Goal: Transaction & Acquisition: Book appointment/travel/reservation

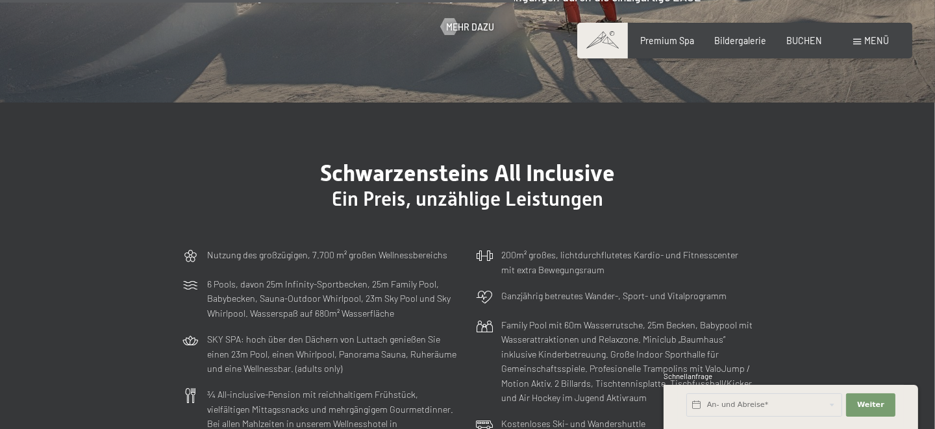
scroll to position [2942, 0]
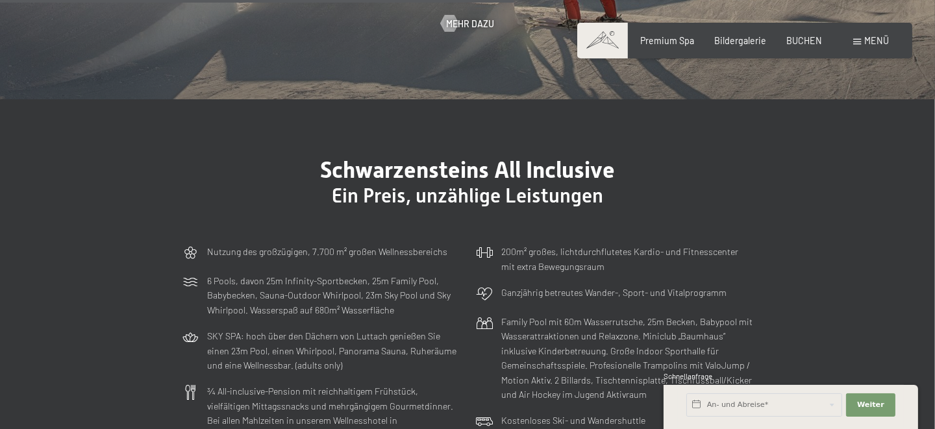
click at [884, 44] on span "Menü" at bounding box center [876, 40] width 25 height 11
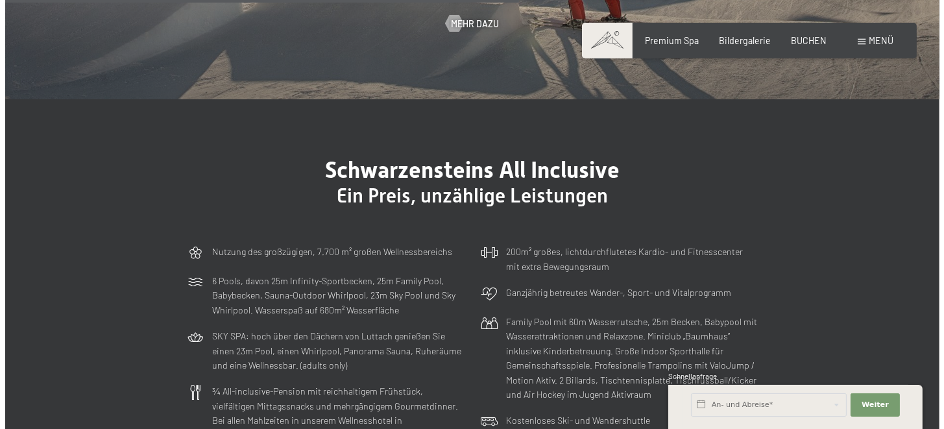
scroll to position [2944, 0]
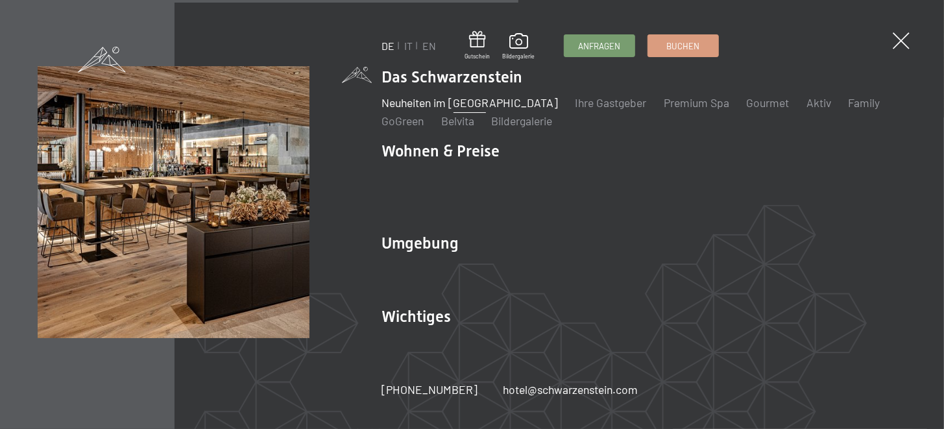
click at [417, 110] on link "Neuheiten im [GEOGRAPHIC_DATA]" at bounding box center [470, 102] width 177 height 14
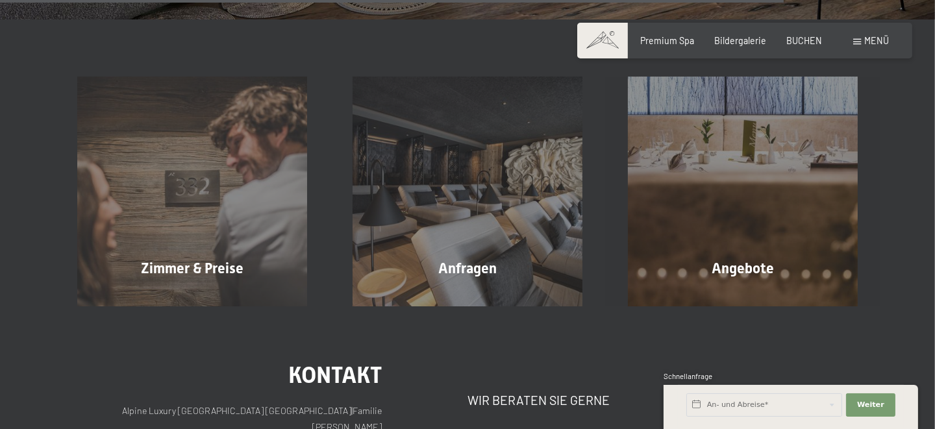
scroll to position [4153, 0]
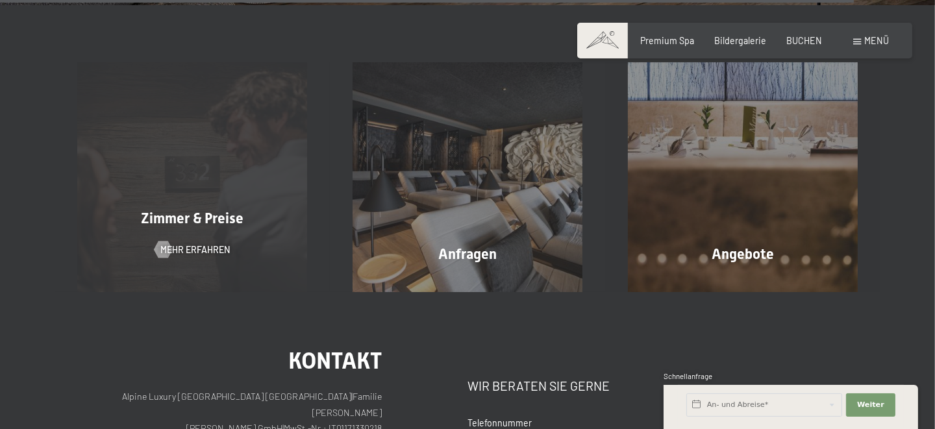
click at [267, 191] on div "Zimmer & Preise Mehr erfahren" at bounding box center [192, 176] width 275 height 229
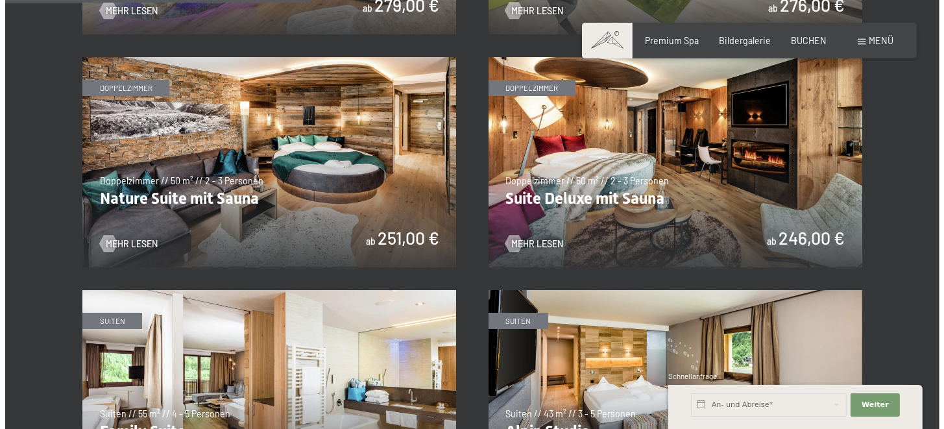
scroll to position [1211, 0]
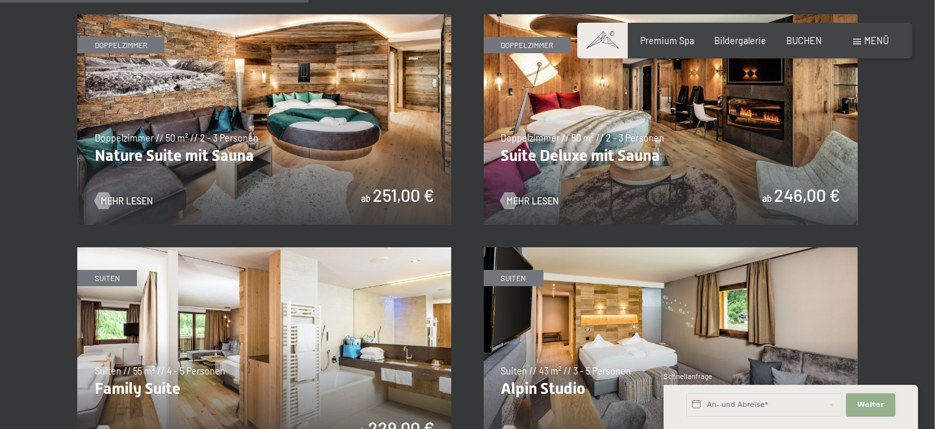
click at [852, 405] on button "Weiter Adressfelder ausblenden" at bounding box center [870, 404] width 49 height 23
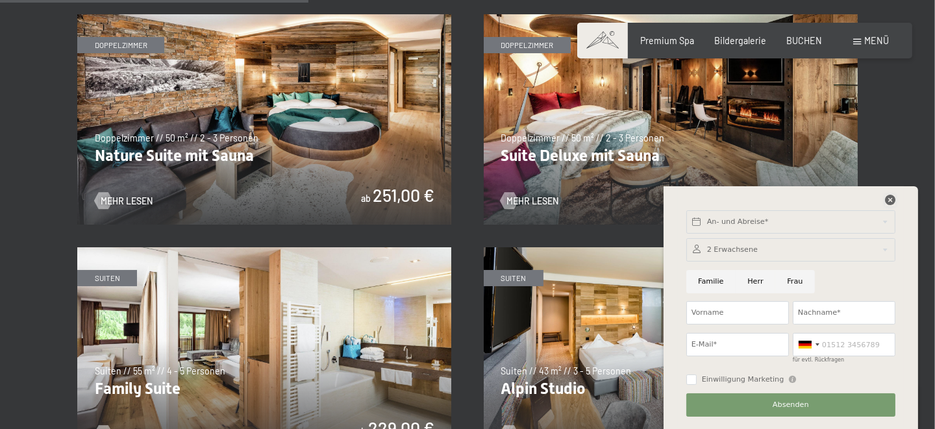
click at [894, 197] on icon at bounding box center [890, 200] width 10 height 10
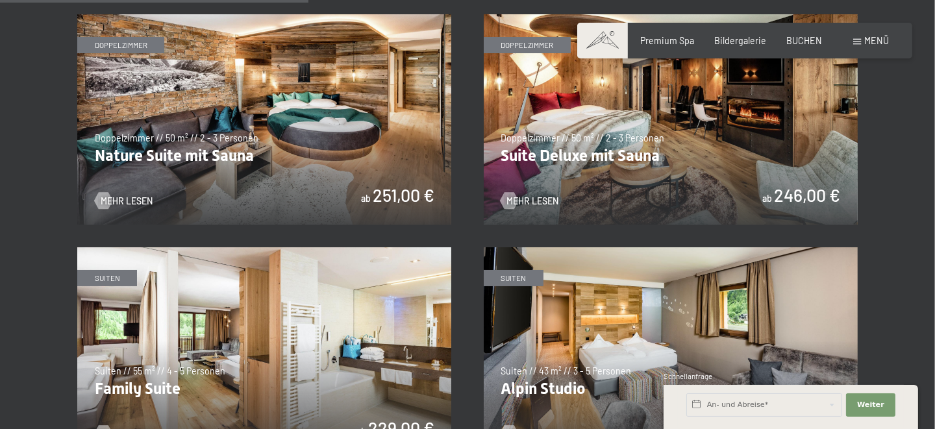
click at [852, 37] on div "Buchen Anfragen Premium Spa Bildergalerie BUCHEN Menü DE IT EN Gutschein Bilder…" at bounding box center [744, 40] width 289 height 13
click at [857, 39] on span at bounding box center [857, 42] width 8 height 6
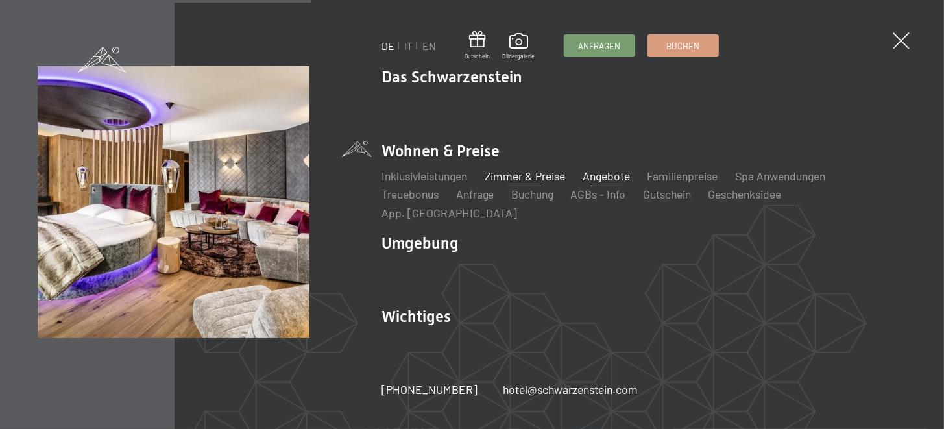
click at [616, 183] on link "Angebote" at bounding box center [606, 176] width 47 height 14
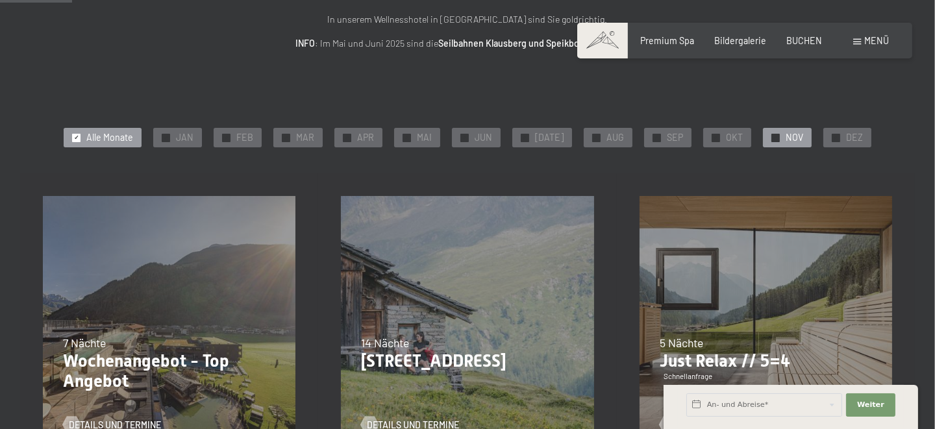
click at [763, 132] on div "✓ NOV" at bounding box center [787, 137] width 49 height 19
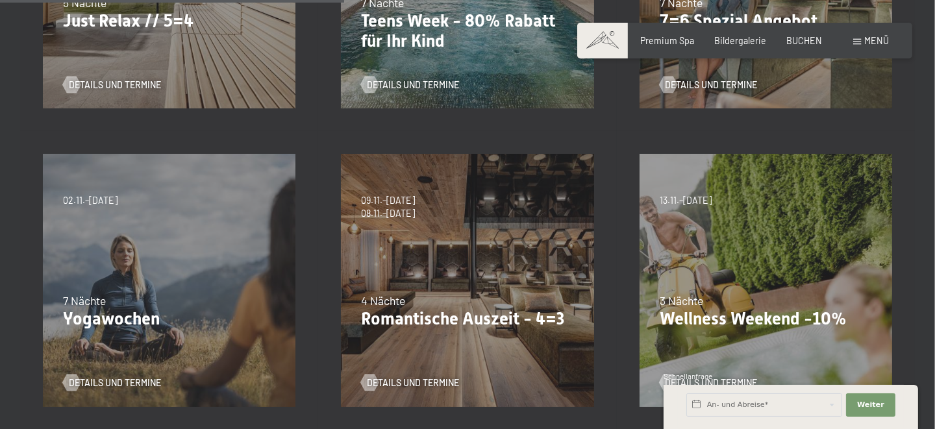
scroll to position [519, 0]
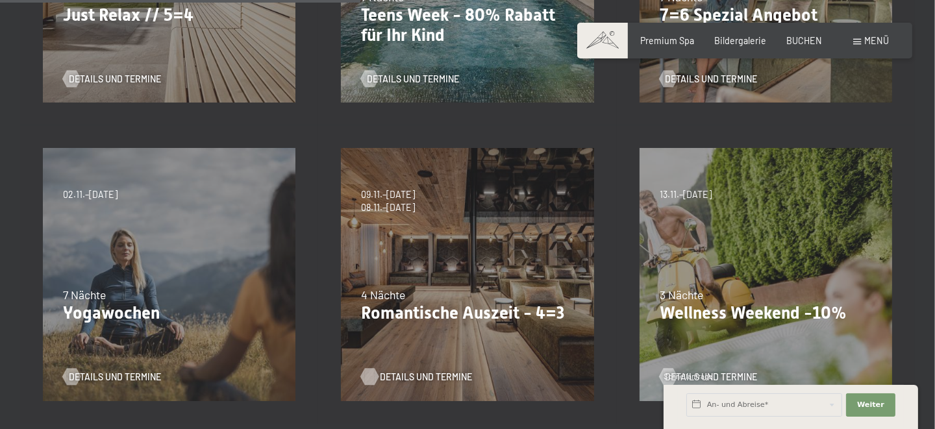
click at [399, 376] on span "Details und Termine" at bounding box center [426, 377] width 92 height 13
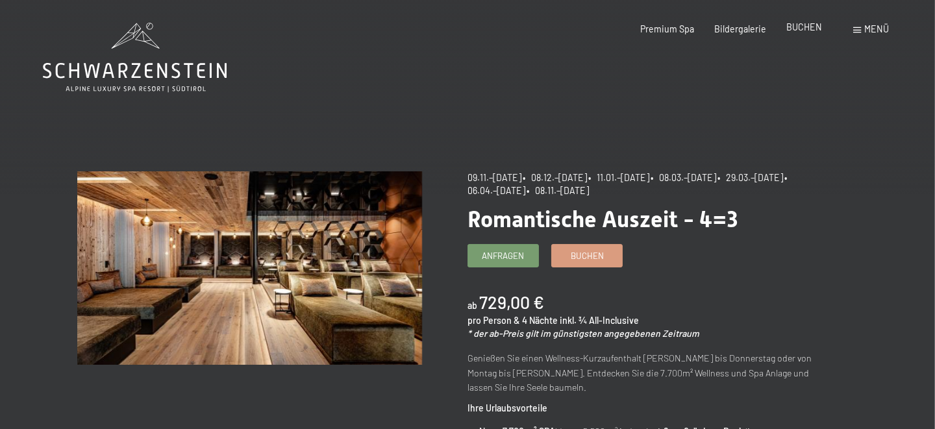
click at [817, 21] on span "BUCHEN" at bounding box center [804, 26] width 36 height 11
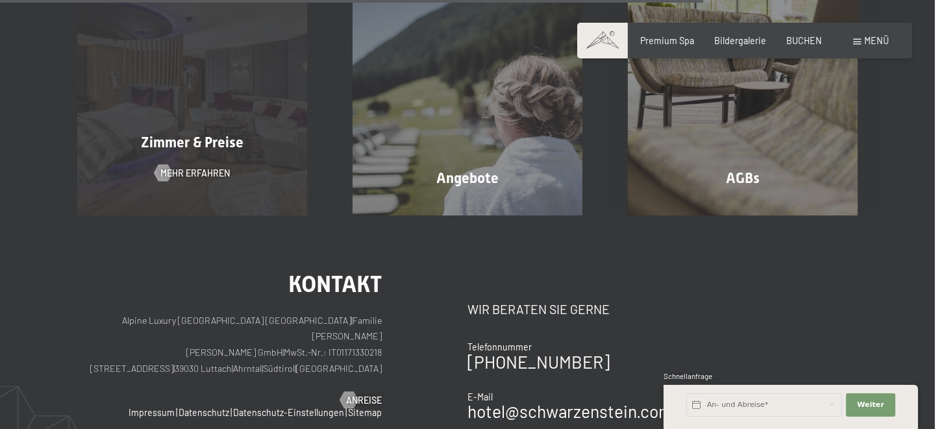
click at [253, 115] on div "Zimmer & Preise Mehr erfahren" at bounding box center [192, 100] width 275 height 229
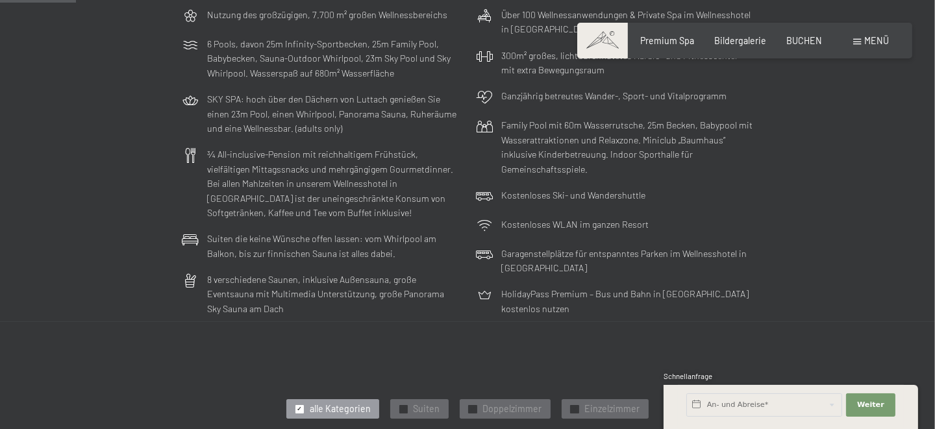
scroll to position [346, 0]
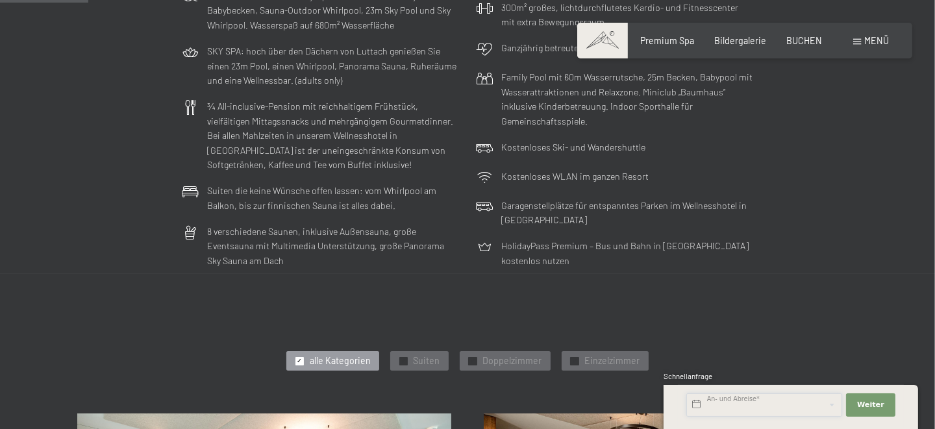
click at [742, 404] on input "text" at bounding box center [764, 404] width 156 height 23
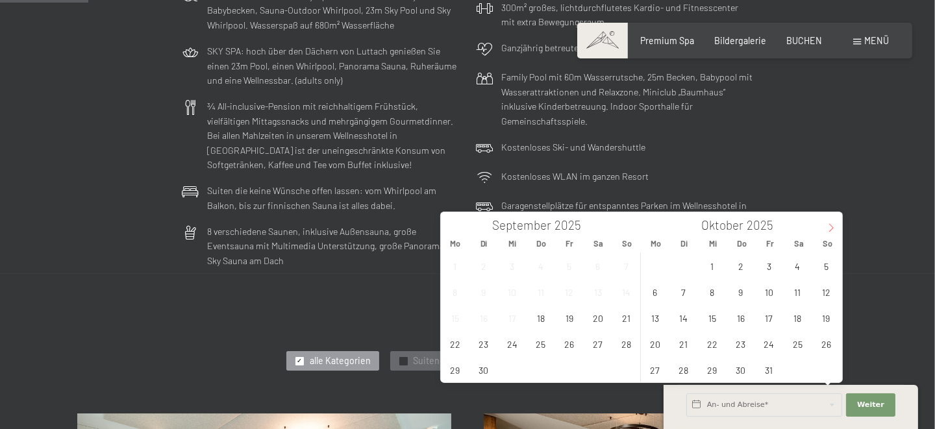
click at [832, 224] on icon at bounding box center [830, 227] width 9 height 9
click at [829, 313] on span "16" at bounding box center [825, 317] width 25 height 25
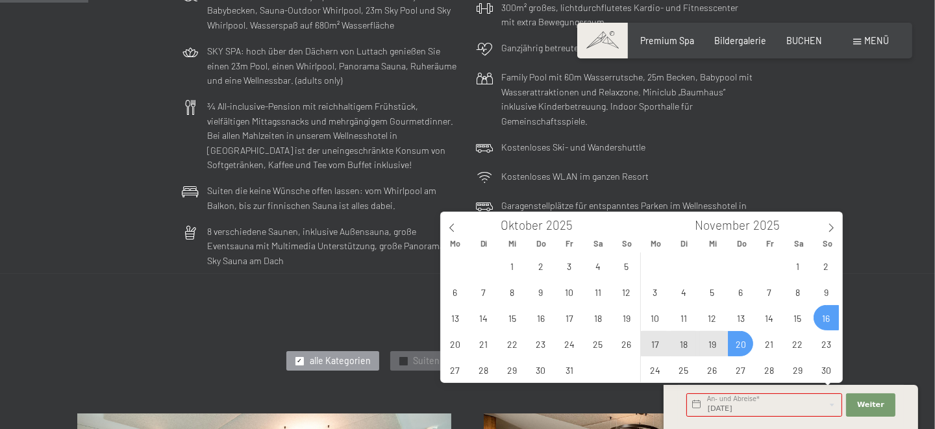
click at [745, 341] on span "20" at bounding box center [739, 343] width 25 height 25
type input "So. 16.11.2025 - Do. 20.11.2025"
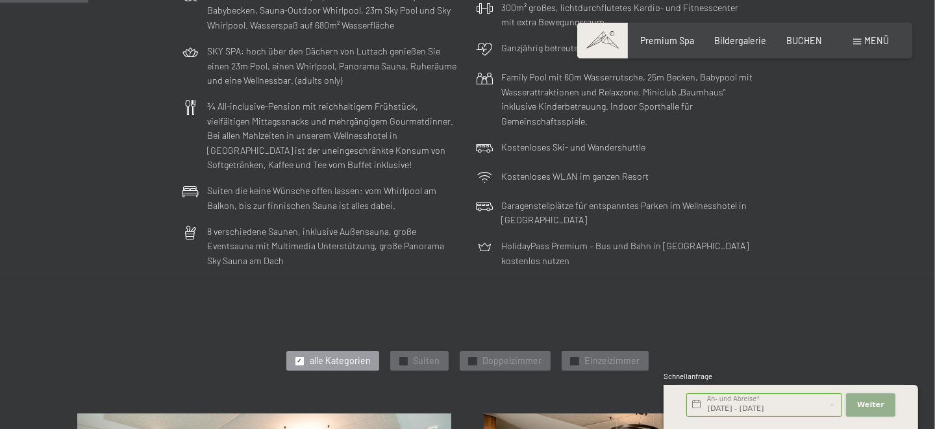
click at [890, 408] on button "Weiter Adressfelder ausblenden" at bounding box center [870, 404] width 49 height 23
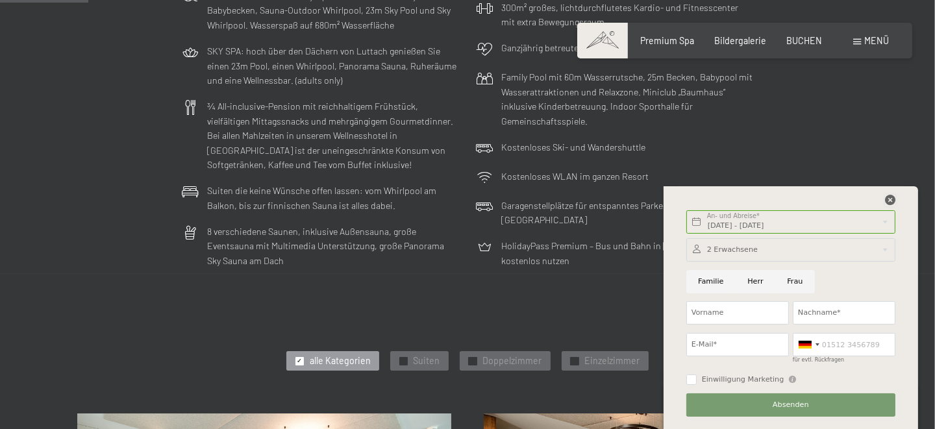
click at [889, 205] on div at bounding box center [890, 201] width 10 height 12
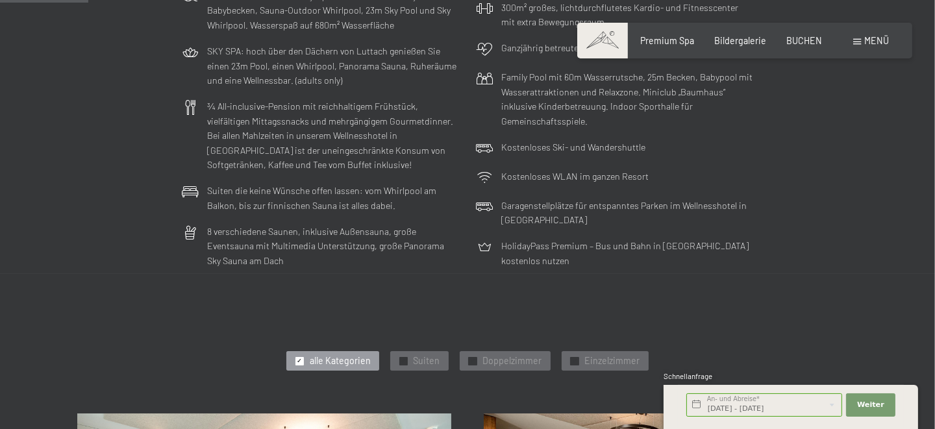
click at [811, 34] on div "Buchen Anfragen Premium Spa Bildergalerie BUCHEN Menü DE IT EN Gutschein Bilder…" at bounding box center [744, 40] width 289 height 13
click at [807, 45] on div "BUCHEN" at bounding box center [804, 38] width 36 height 13
click at [807, 38] on span "BUCHEN" at bounding box center [804, 38] width 36 height 11
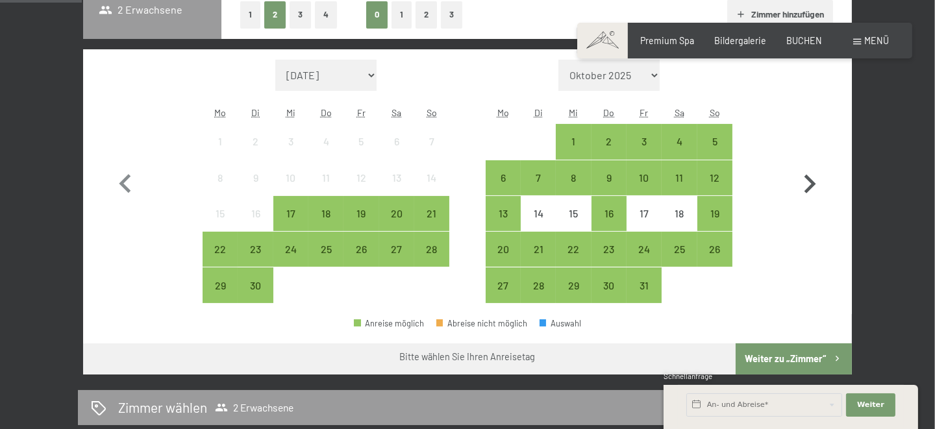
click at [802, 175] on icon "button" at bounding box center [809, 184] width 38 height 38
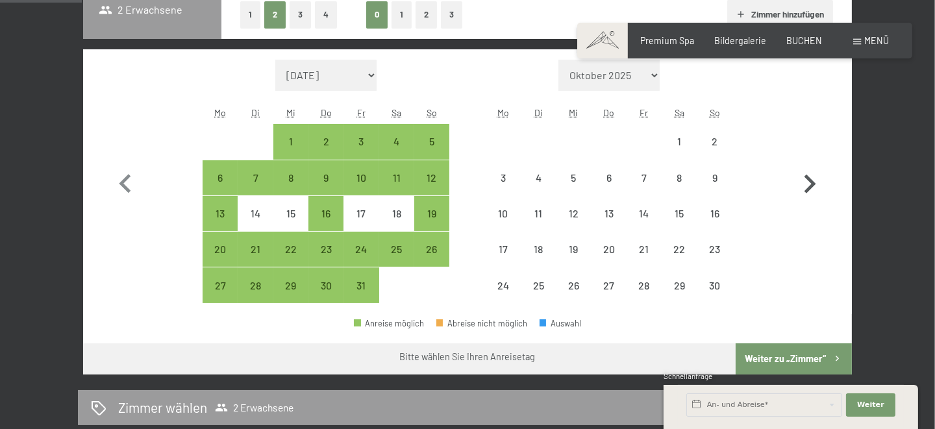
select select "[DATE]"
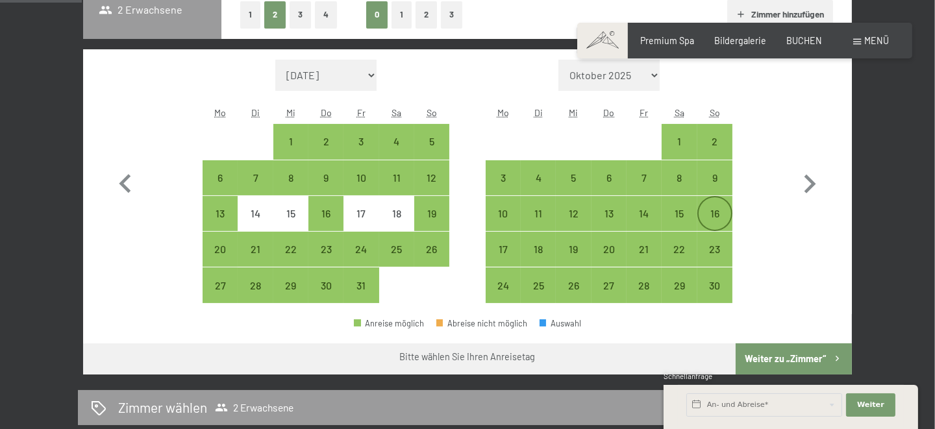
click at [706, 215] on div "16" at bounding box center [714, 224] width 32 height 32
select select "[DATE]"
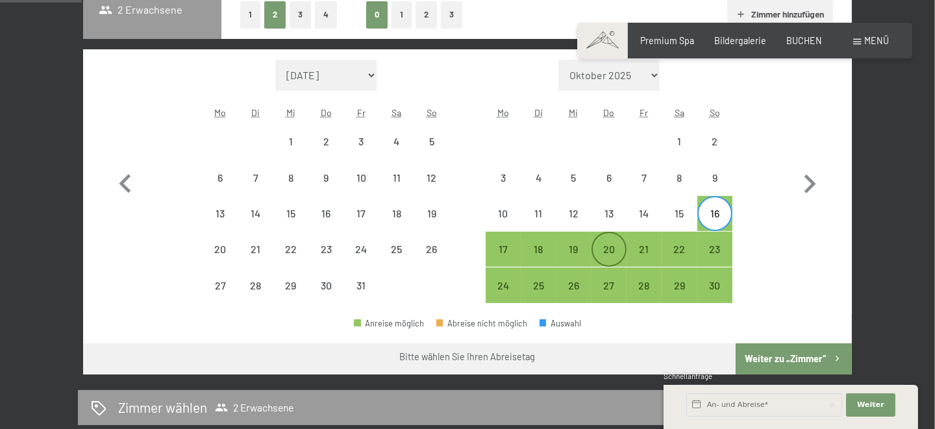
click at [613, 252] on div "20" at bounding box center [609, 260] width 32 height 32
select select "[DATE]"
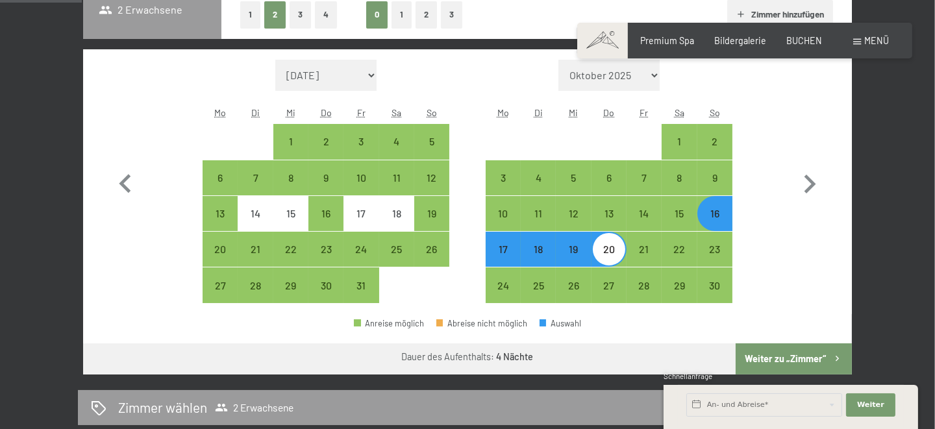
click at [816, 358] on button "Weiter zu „Zimmer“" at bounding box center [793, 358] width 116 height 31
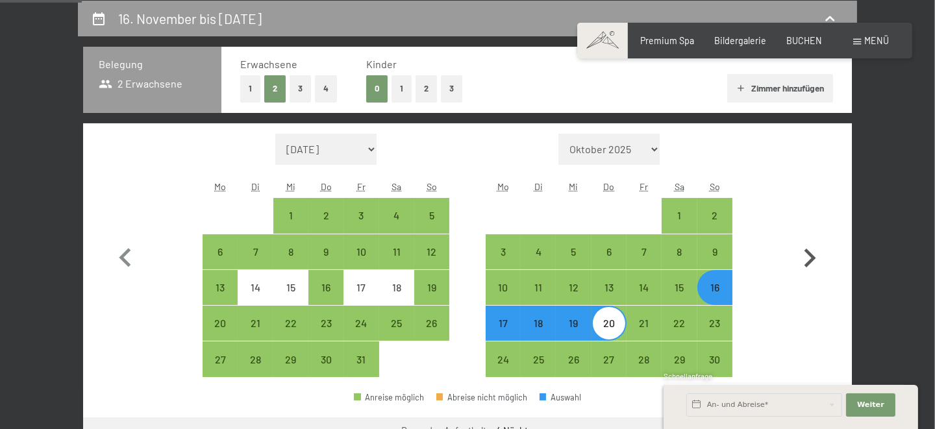
select select "[DATE]"
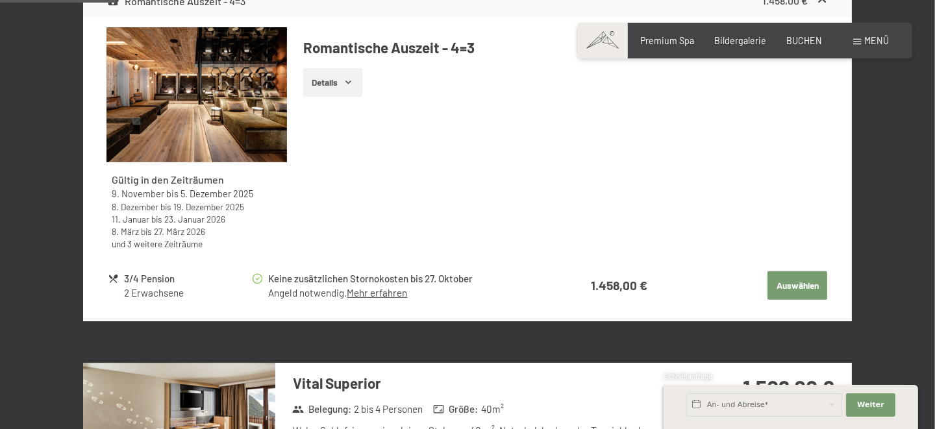
scroll to position [791, 0]
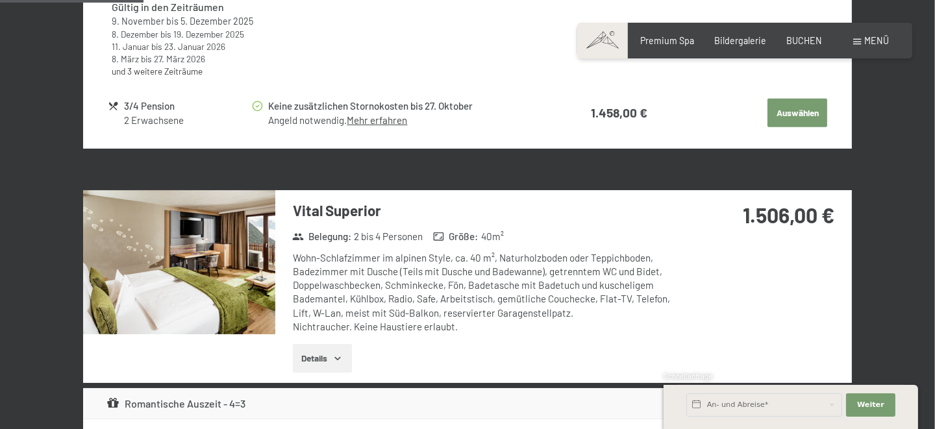
click at [182, 273] on img at bounding box center [179, 262] width 192 height 144
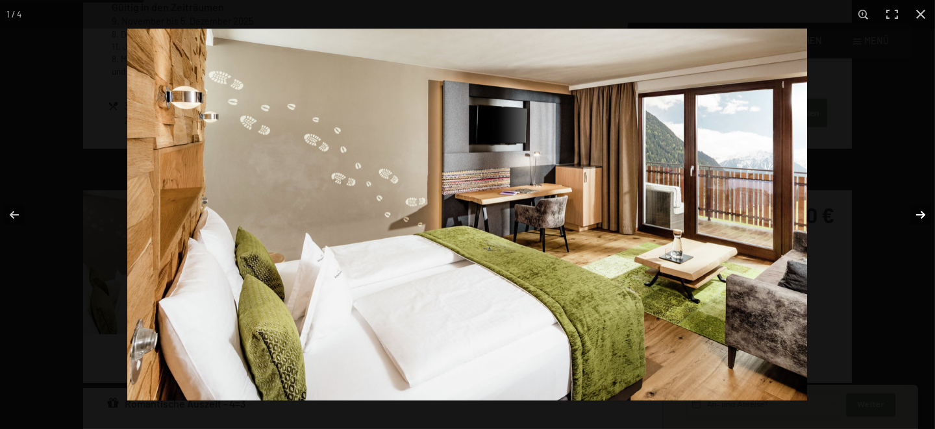
click at [914, 217] on button "button" at bounding box center [911, 214] width 45 height 65
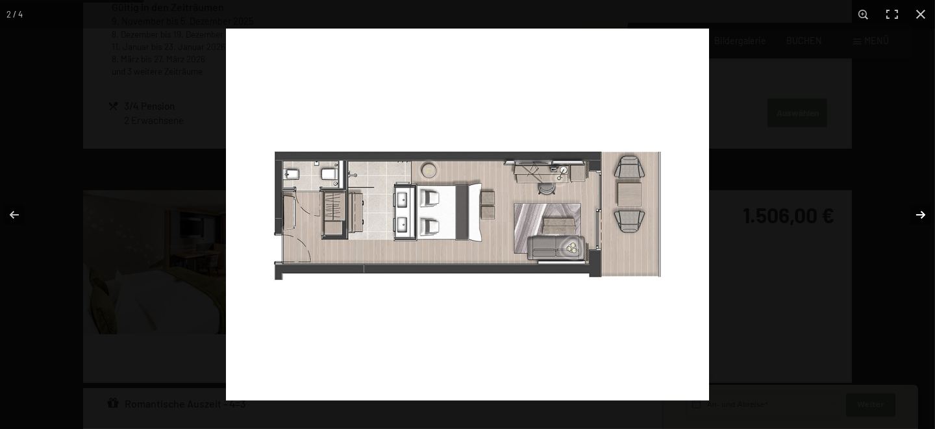
click at [914, 217] on button "button" at bounding box center [911, 214] width 45 height 65
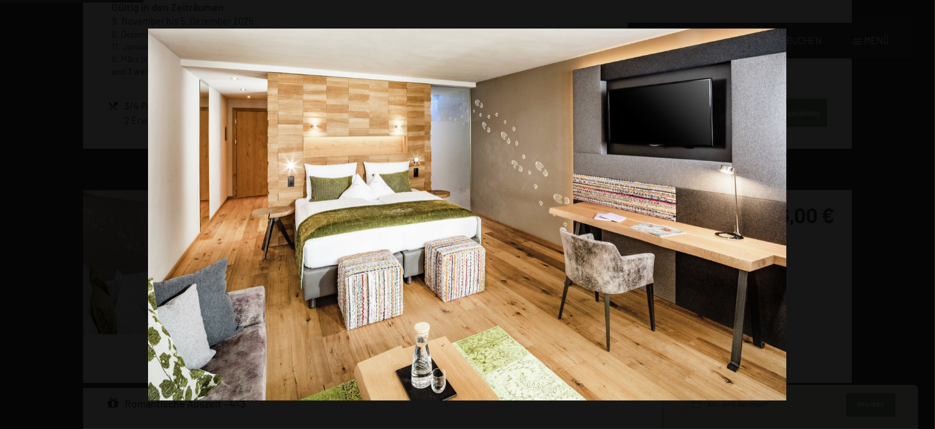
click at [914, 217] on button "button" at bounding box center [911, 214] width 45 height 65
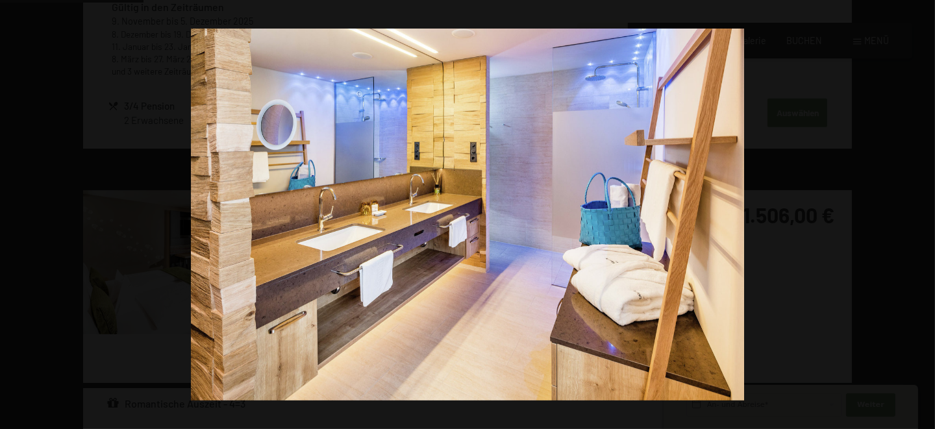
click at [914, 217] on button "button" at bounding box center [911, 214] width 45 height 65
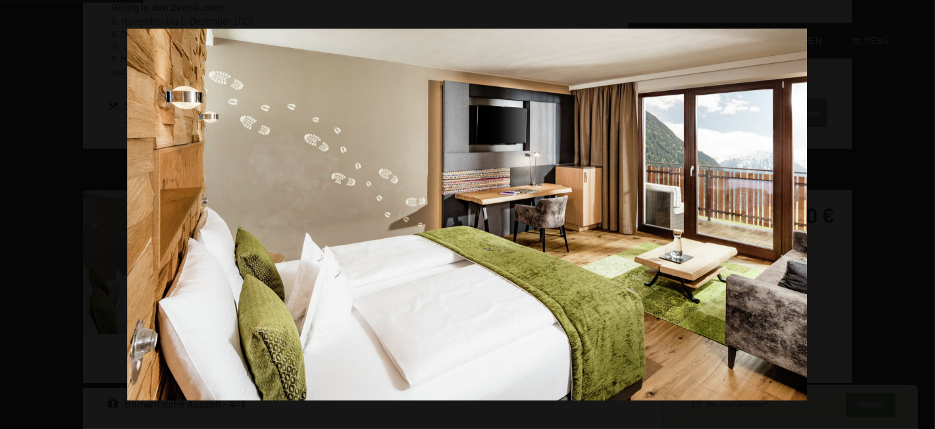
click at [914, 217] on button "button" at bounding box center [911, 214] width 45 height 65
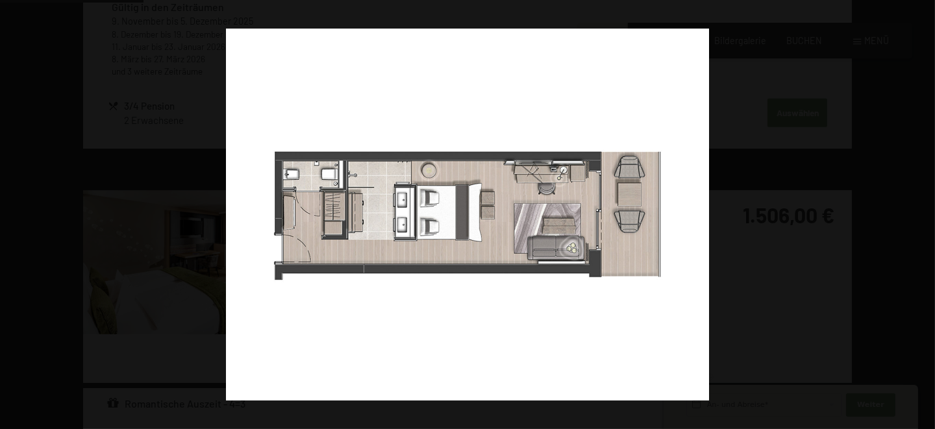
click at [914, 217] on button "button" at bounding box center [911, 214] width 45 height 65
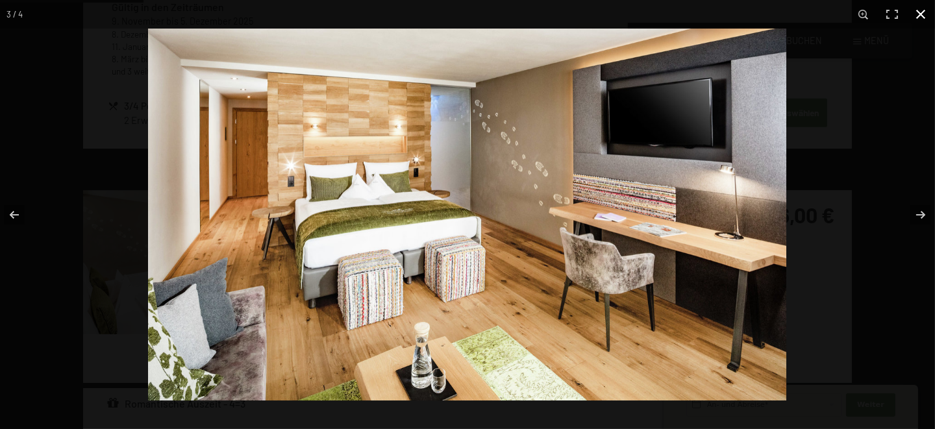
click at [920, 116] on div at bounding box center [615, 243] width 935 height 429
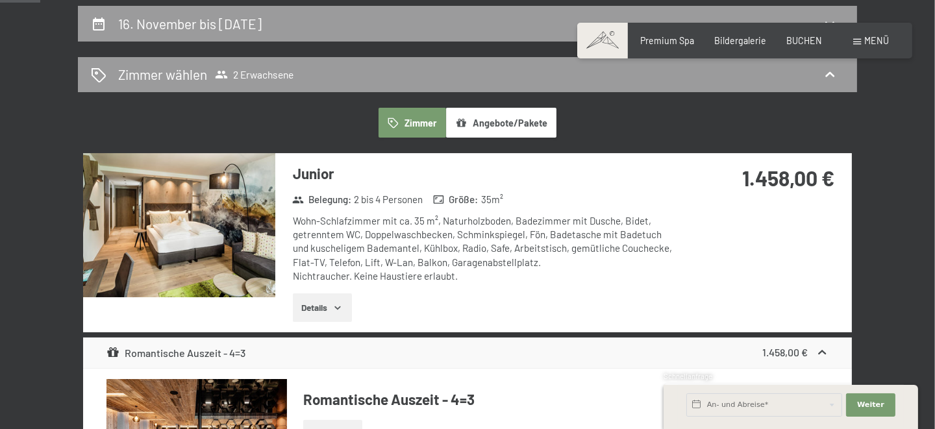
scroll to position [272, 0]
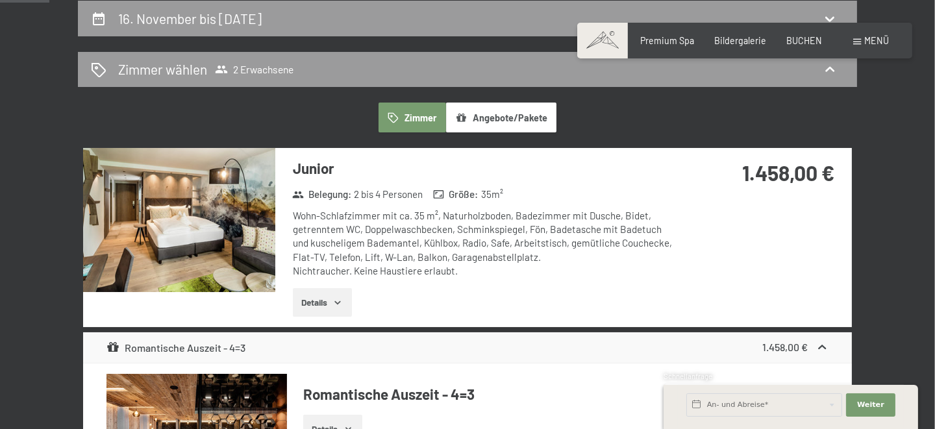
click at [230, 220] on img at bounding box center [179, 220] width 192 height 144
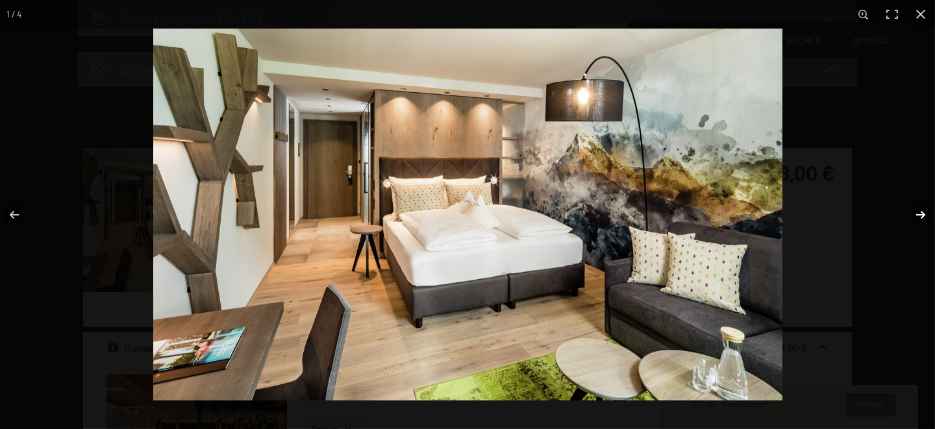
click at [923, 208] on button "button" at bounding box center [911, 214] width 45 height 65
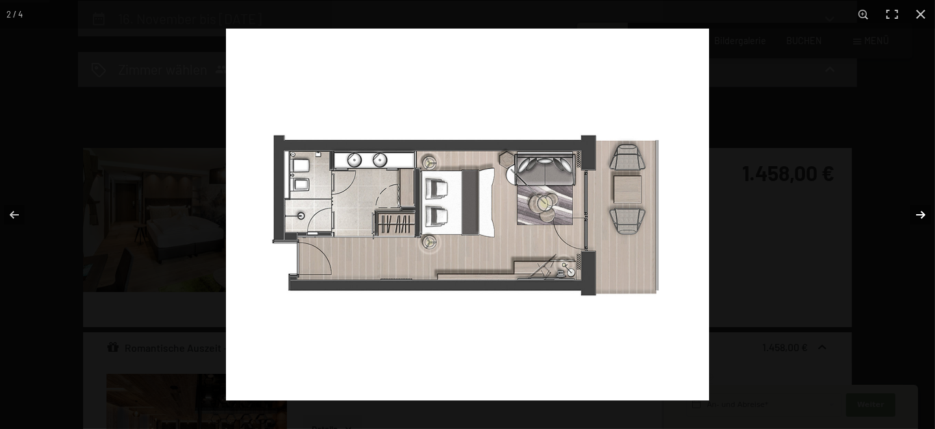
click at [923, 208] on button "button" at bounding box center [911, 214] width 45 height 65
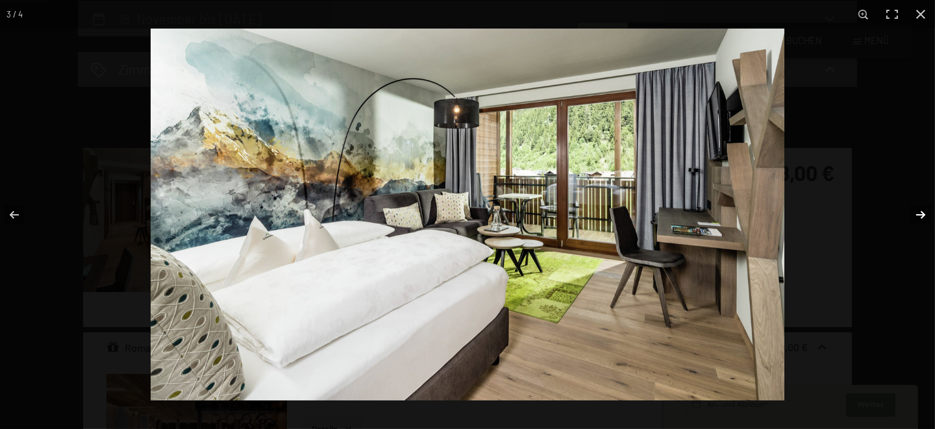
click at [923, 208] on button "button" at bounding box center [911, 214] width 45 height 65
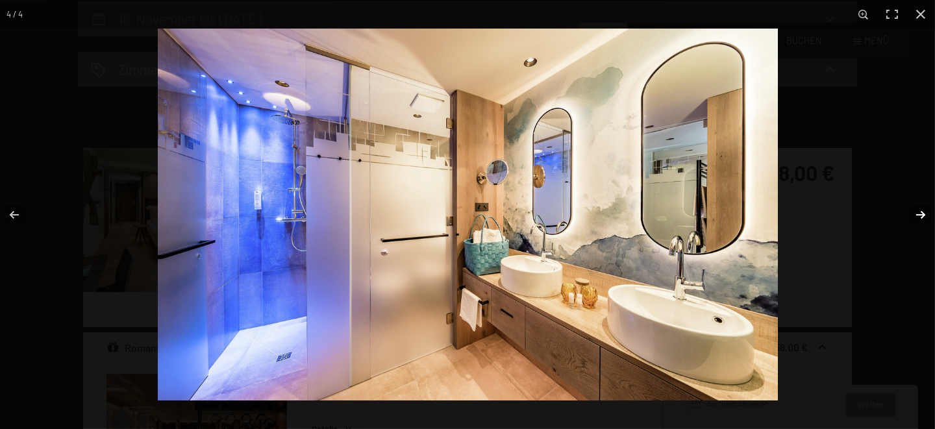
click at [923, 208] on button "button" at bounding box center [911, 214] width 45 height 65
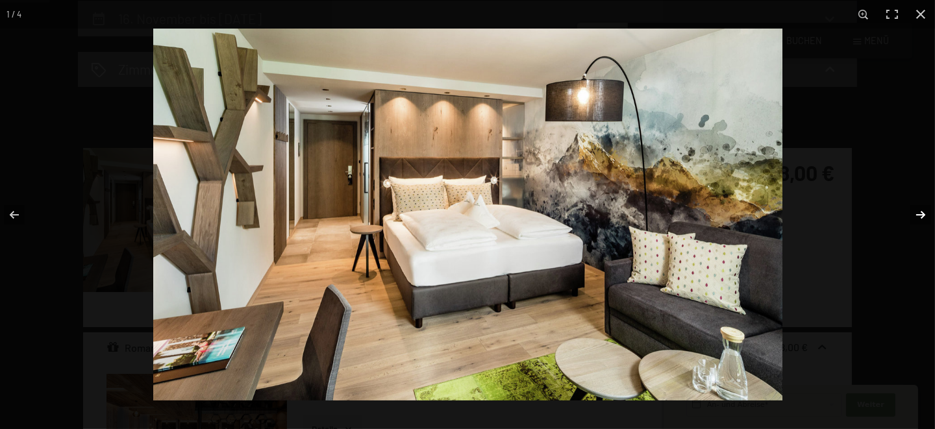
click at [923, 208] on button "button" at bounding box center [911, 214] width 45 height 65
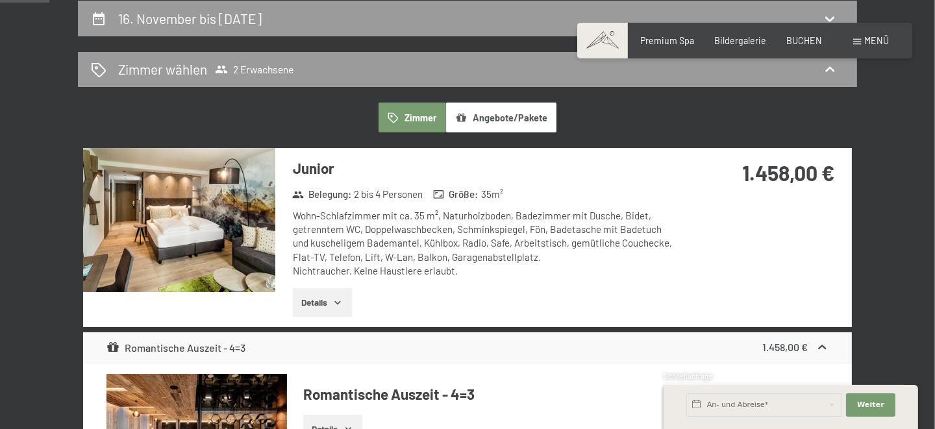
click at [0, 0] on div at bounding box center [0, 0] width 0 height 0
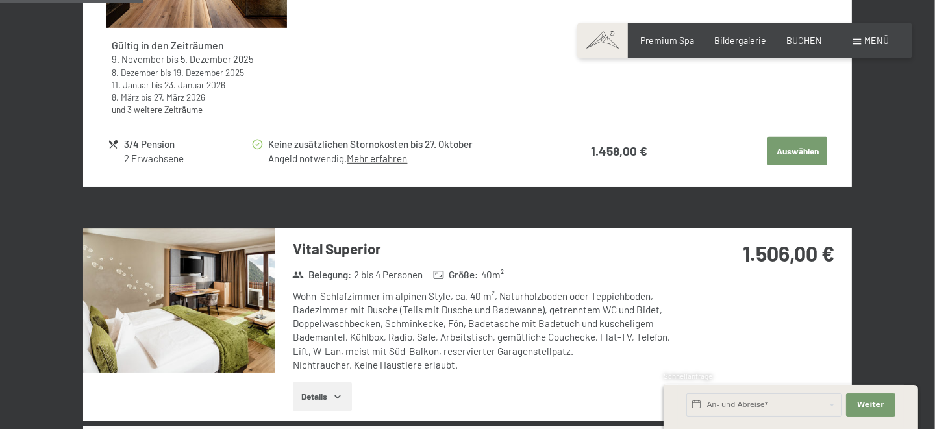
scroll to position [791, 0]
